Goal: Transaction & Acquisition: Purchase product/service

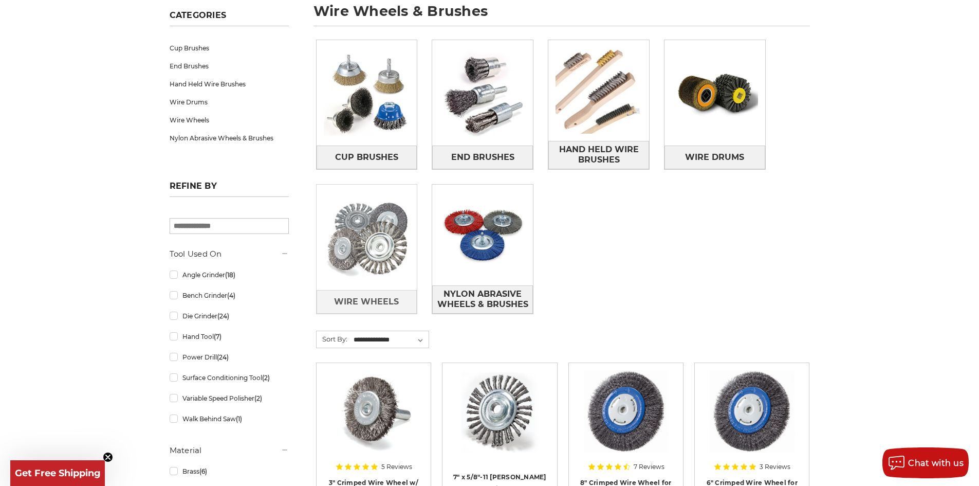
scroll to position [141, 0]
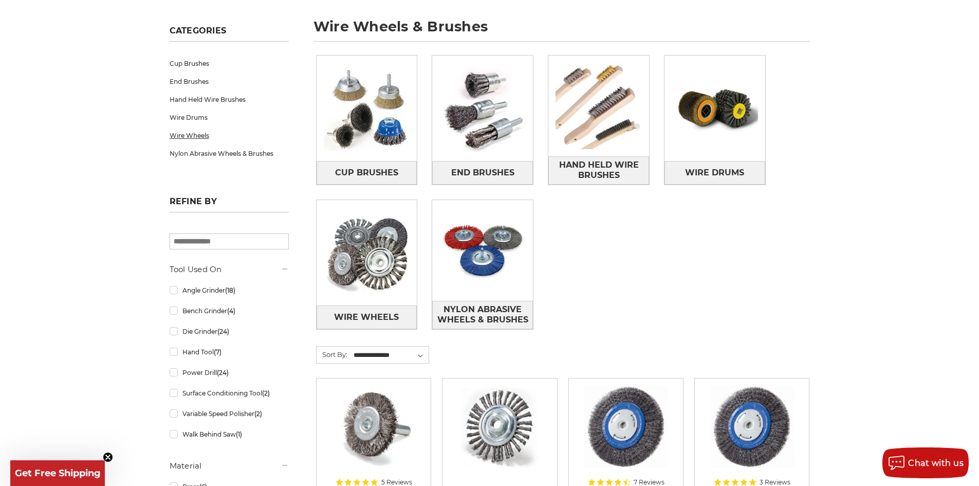
click at [197, 134] on link "Wire Wheels" at bounding box center [229, 135] width 119 height 18
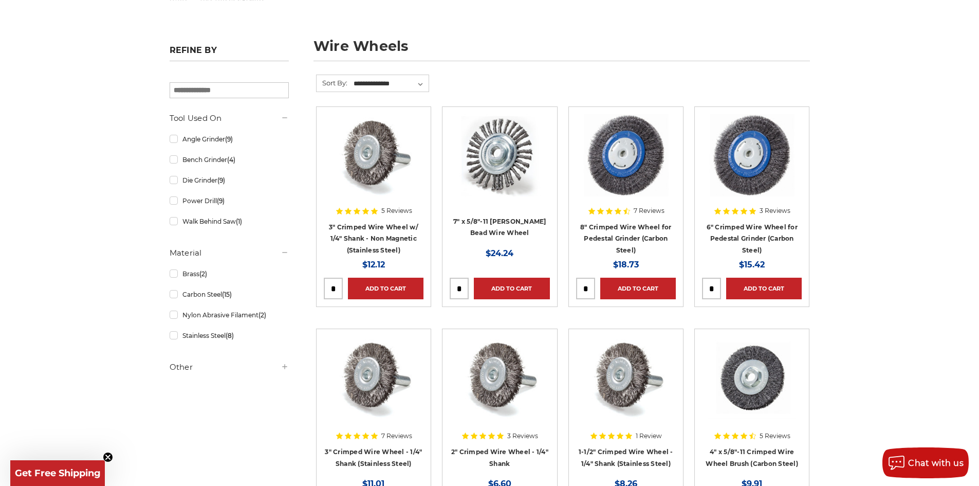
scroll to position [103, 0]
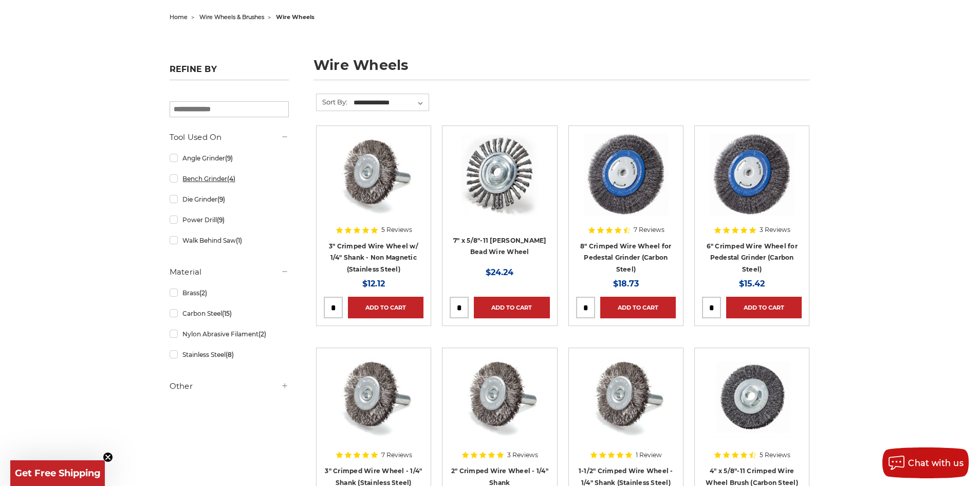
click at [216, 180] on link "Bench Grinder (4)" at bounding box center [229, 179] width 119 height 18
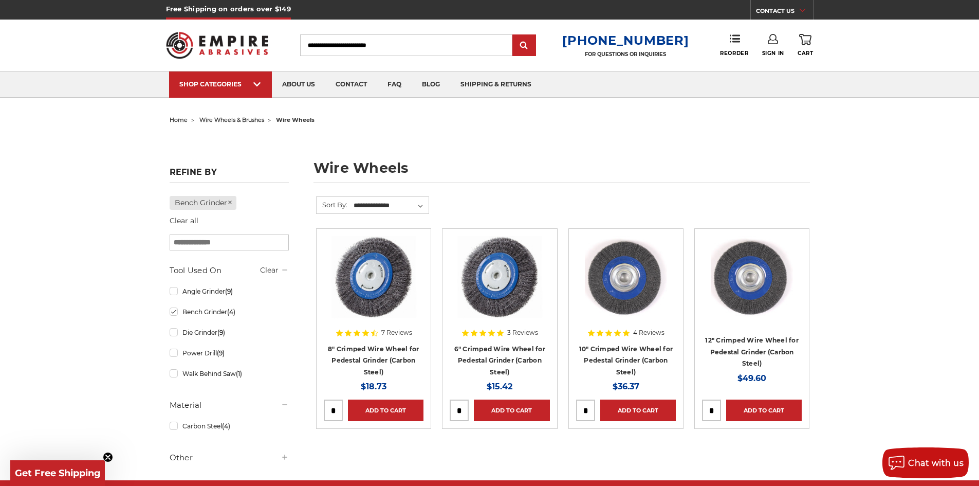
click at [629, 282] on img at bounding box center [626, 277] width 82 height 82
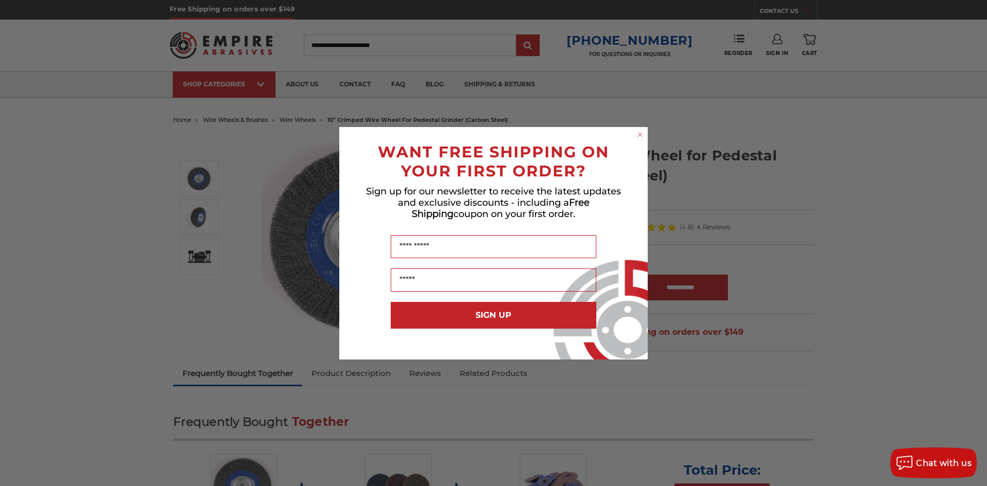
click at [641, 132] on circle "Close dialog" at bounding box center [640, 135] width 10 height 10
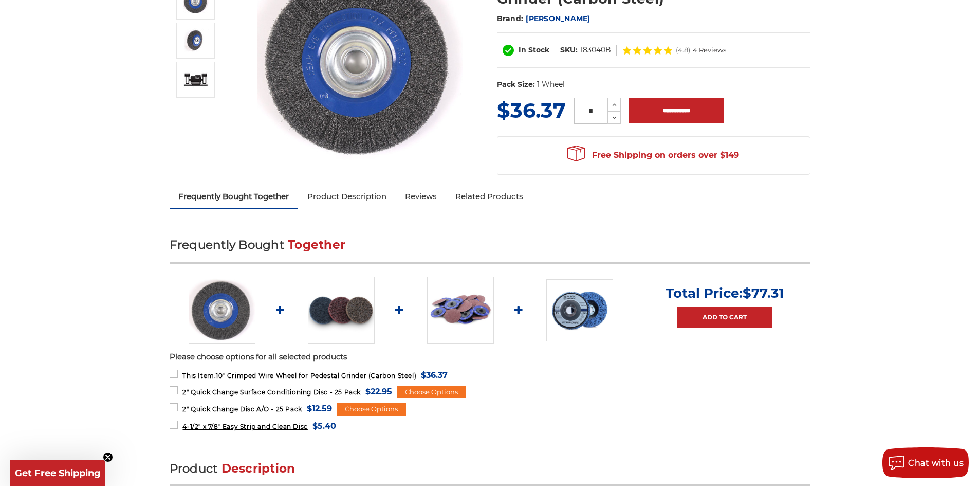
scroll to position [180, 0]
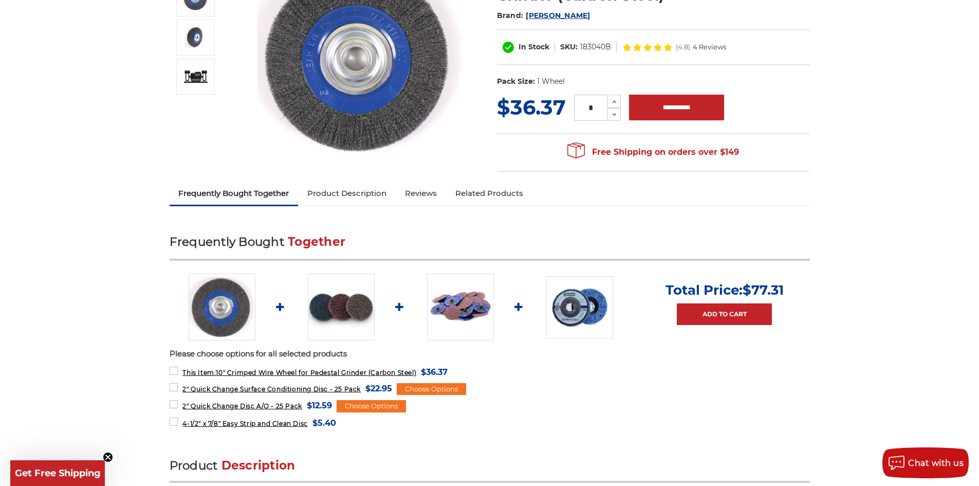
click at [358, 186] on link "Product Description" at bounding box center [347, 193] width 98 height 23
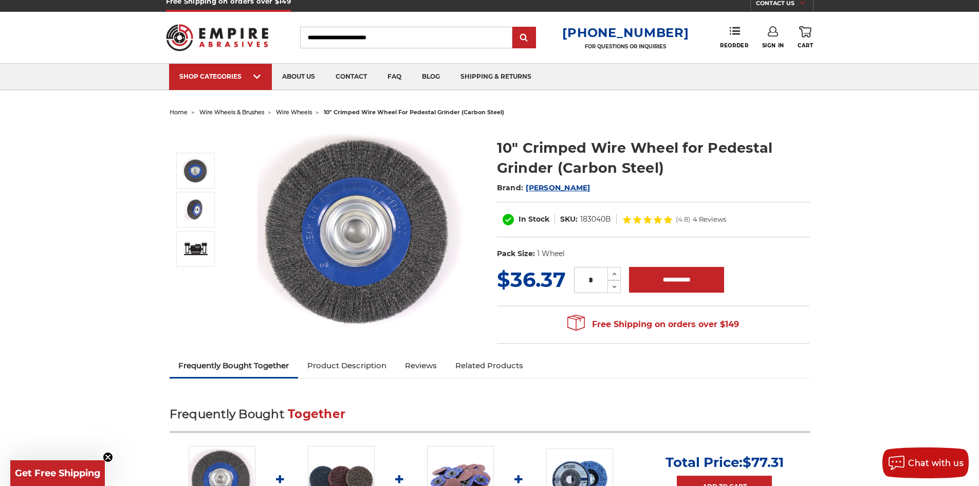
scroll to position [0, 0]
